Goal: Task Accomplishment & Management: Manage account settings

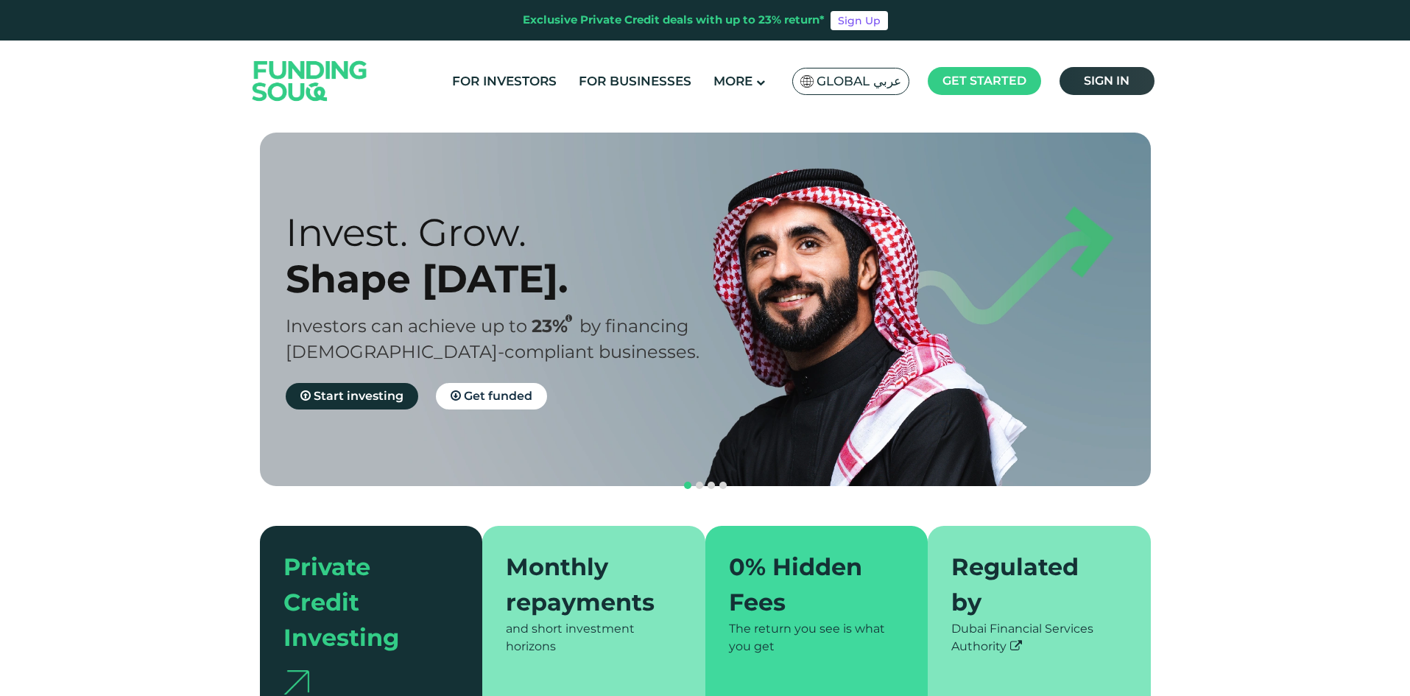
click at [1104, 85] on span "Sign in" at bounding box center [1107, 81] width 46 height 14
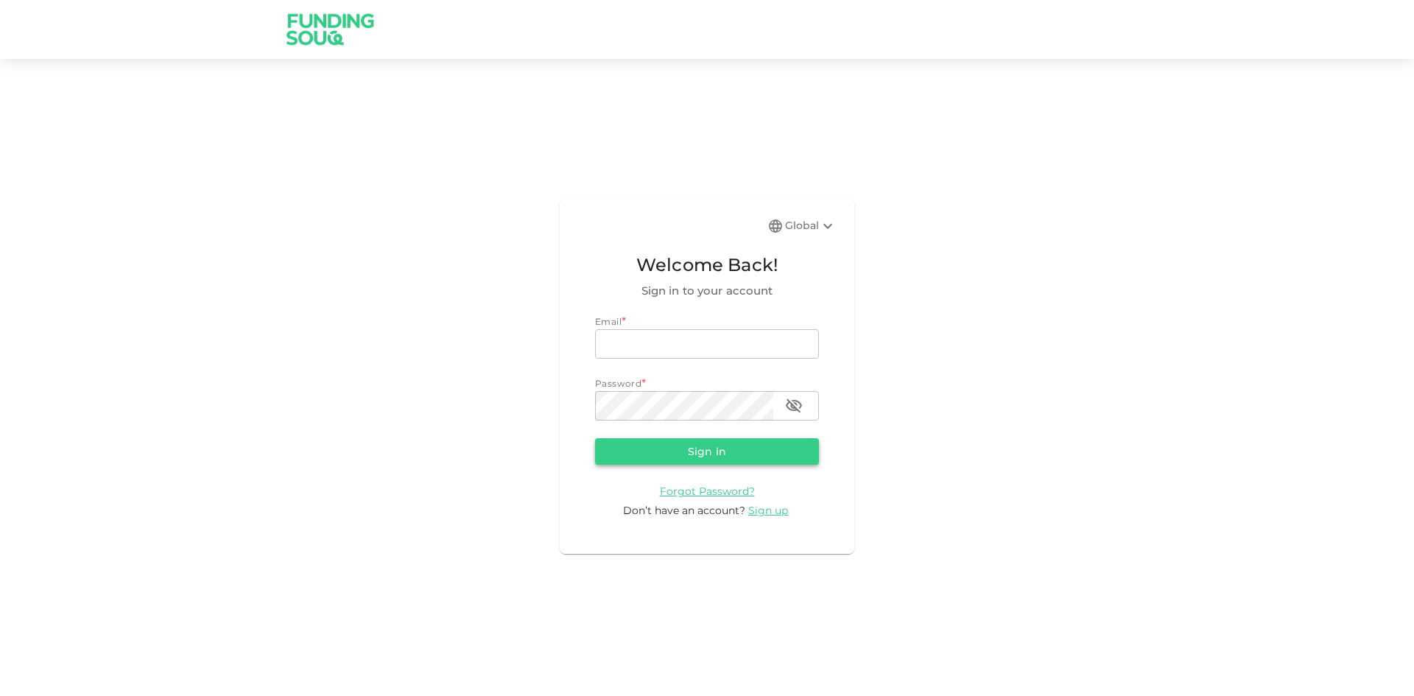
type input "aldumy@outlook.com"
click at [661, 450] on button "Sign in" at bounding box center [707, 451] width 224 height 27
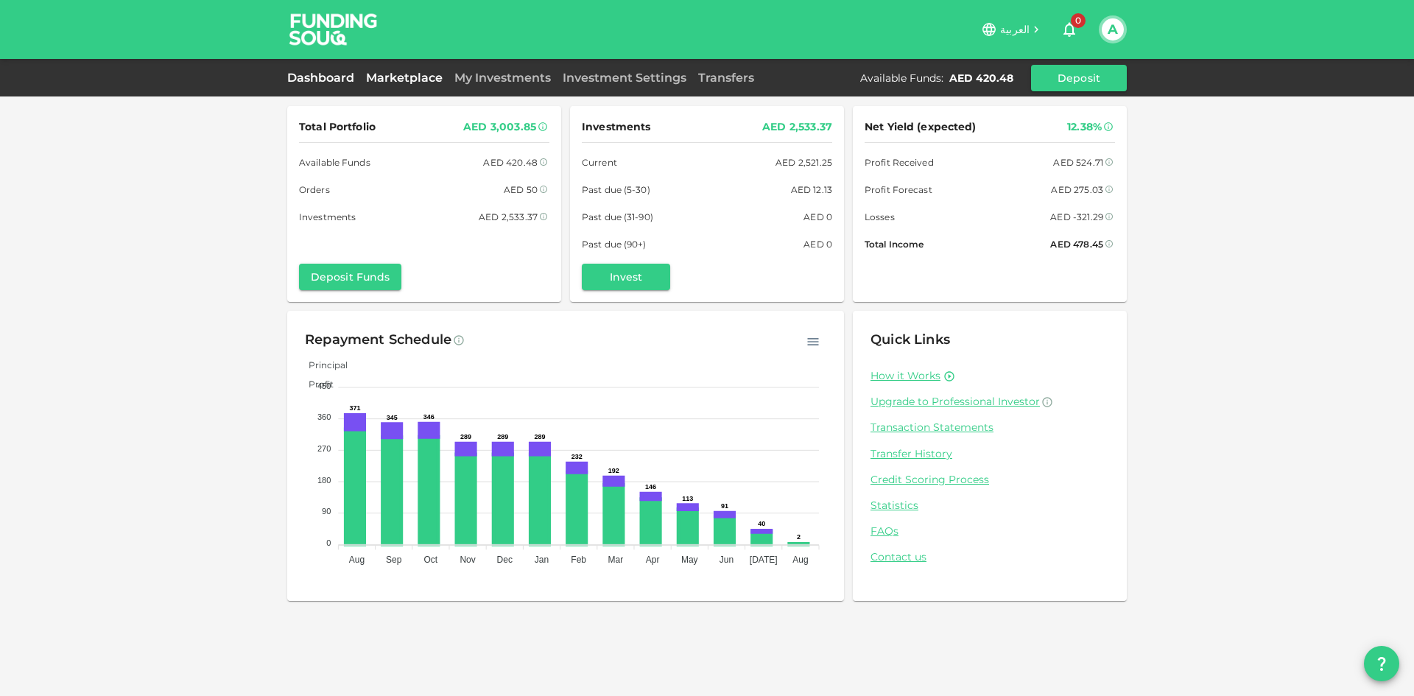
click at [390, 73] on link "Marketplace" at bounding box center [404, 78] width 88 height 14
